Goal: Check status: Check status

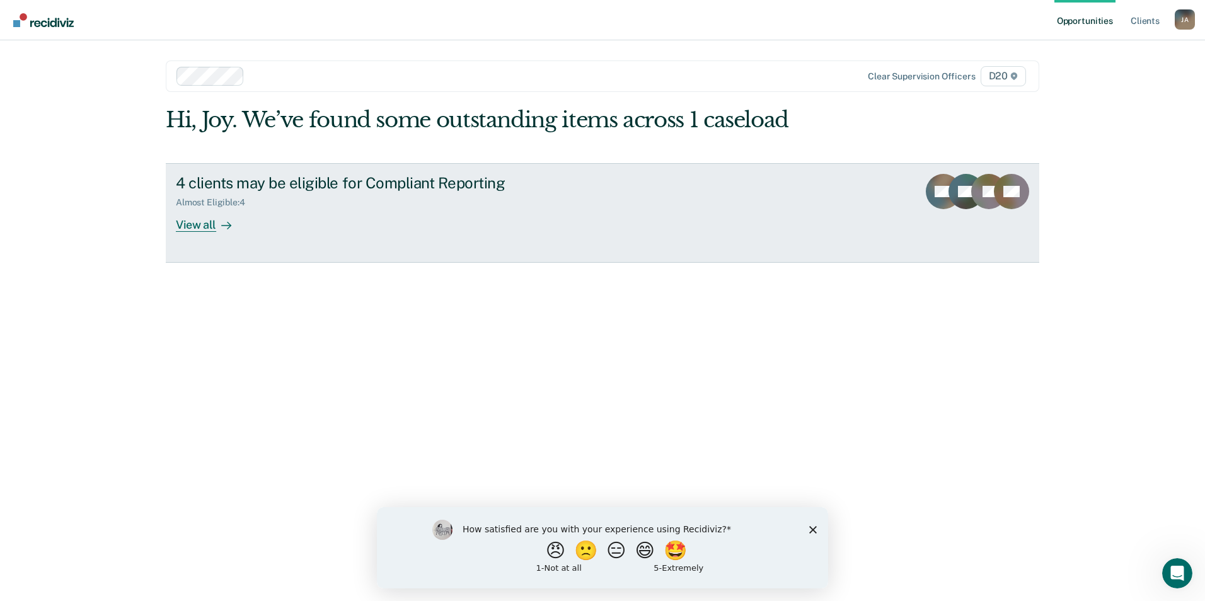
click at [235, 229] on div "View all" at bounding box center [211, 219] width 71 height 25
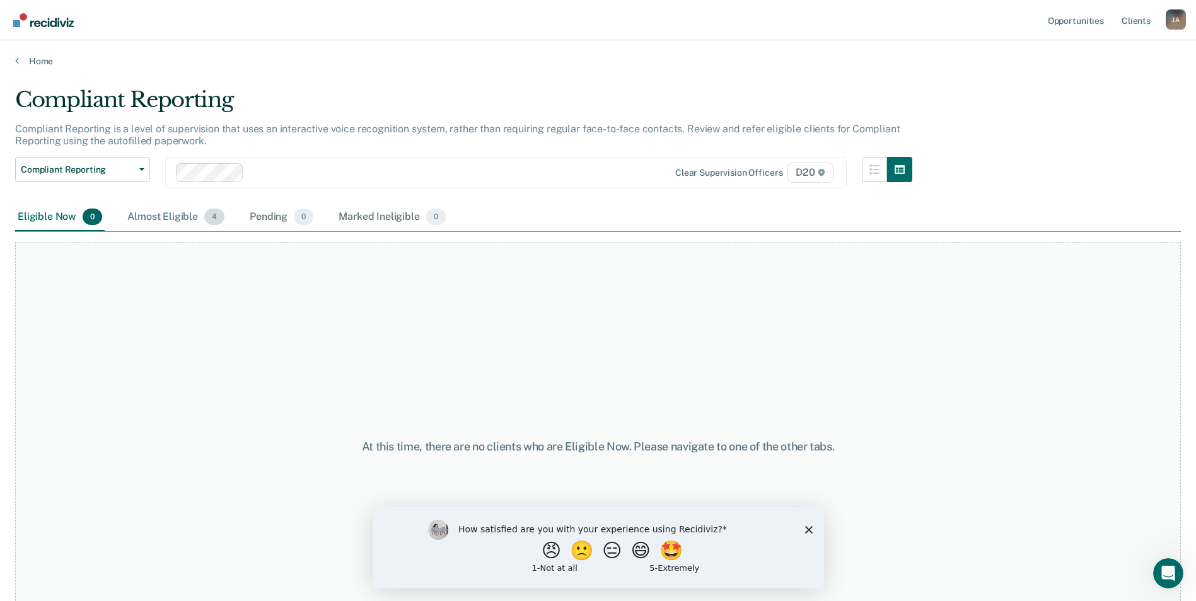
click at [187, 224] on div "Almost Eligible 4" at bounding box center [176, 218] width 102 height 28
